Goal: Transaction & Acquisition: Purchase product/service

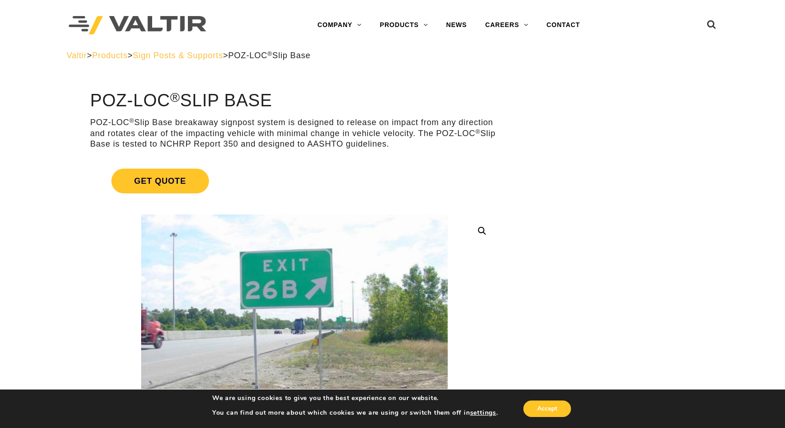
click at [214, 54] on span "Sign Posts & Supports" at bounding box center [178, 55] width 90 height 9
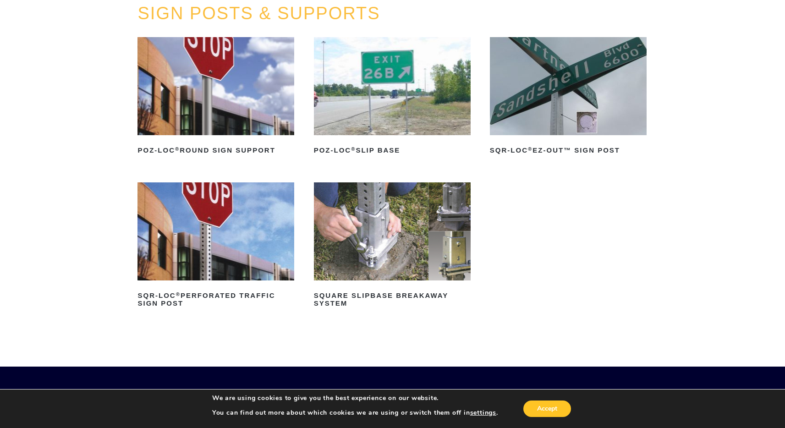
scroll to position [81, 0]
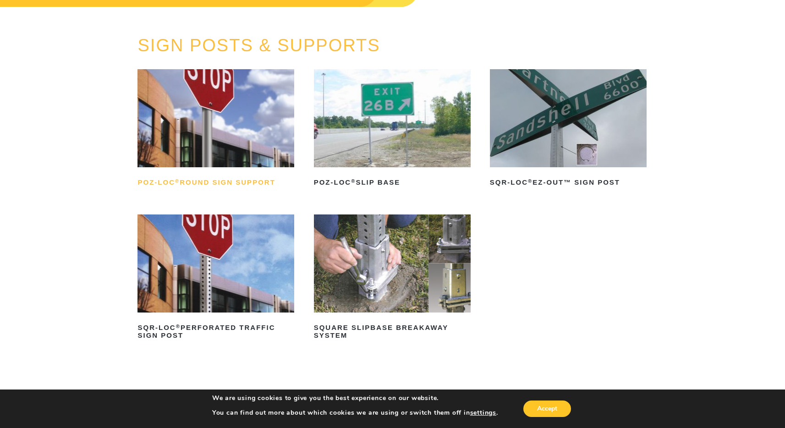
click at [256, 183] on h2 "POZ-LOC ® Round Sign Support" at bounding box center [216, 183] width 157 height 15
